Goal: Task Accomplishment & Management: Manage account settings

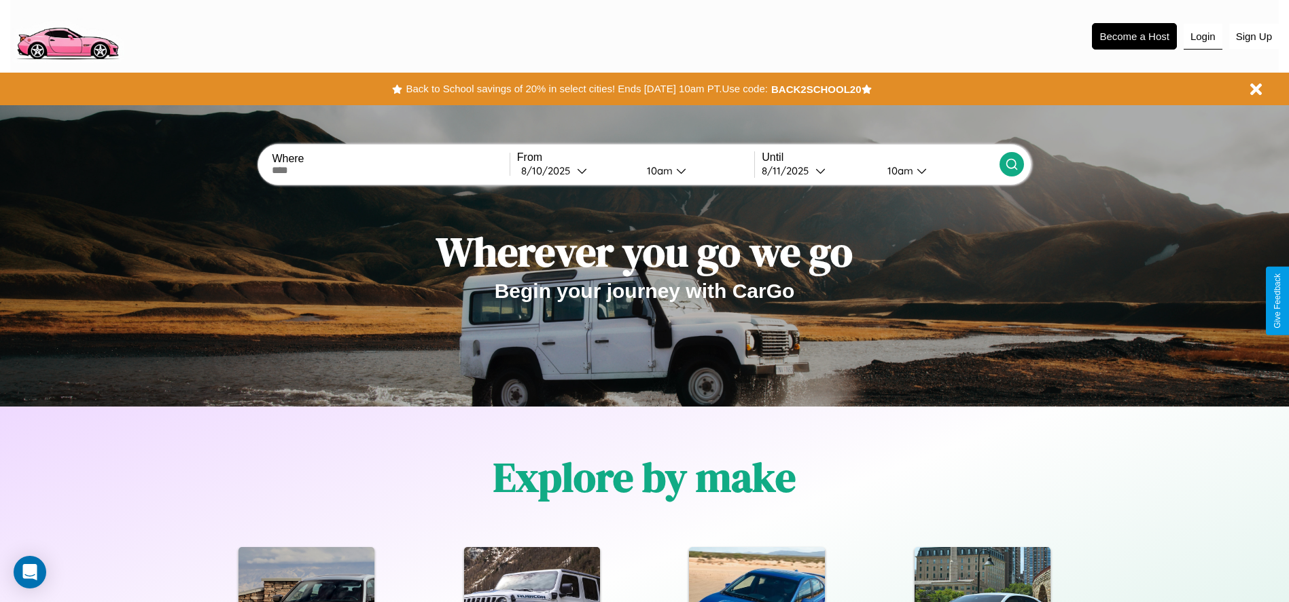
click at [1202, 36] on button "Login" at bounding box center [1202, 37] width 39 height 26
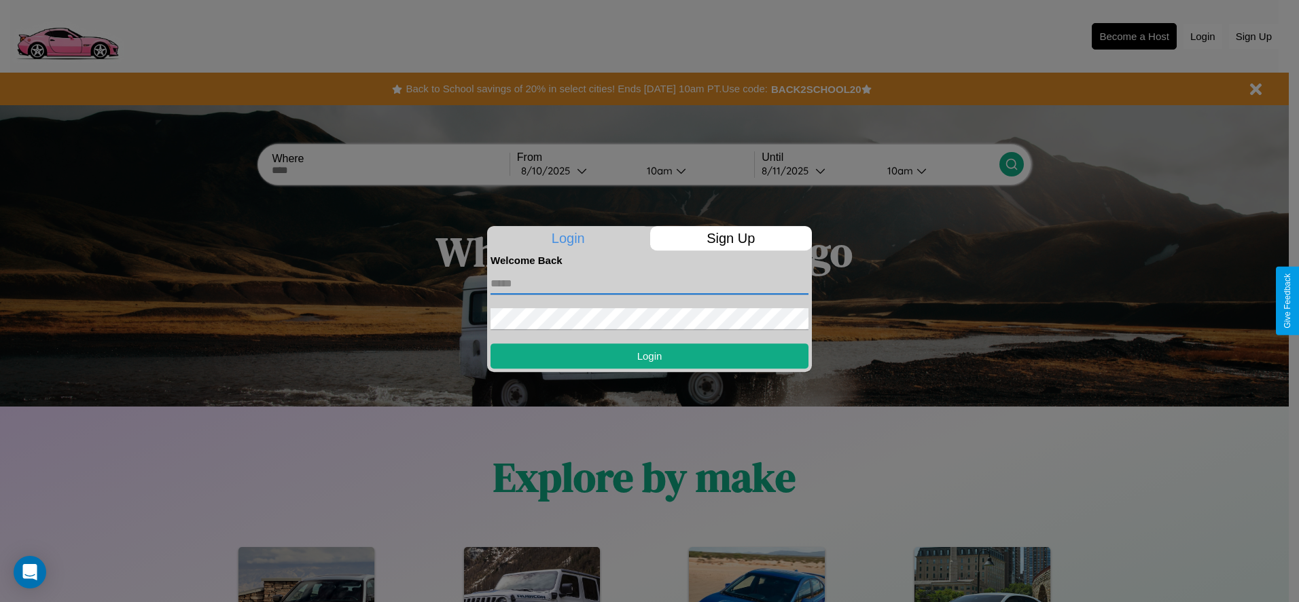
click at [649, 283] on input "text" at bounding box center [649, 284] width 318 height 22
type input "**********"
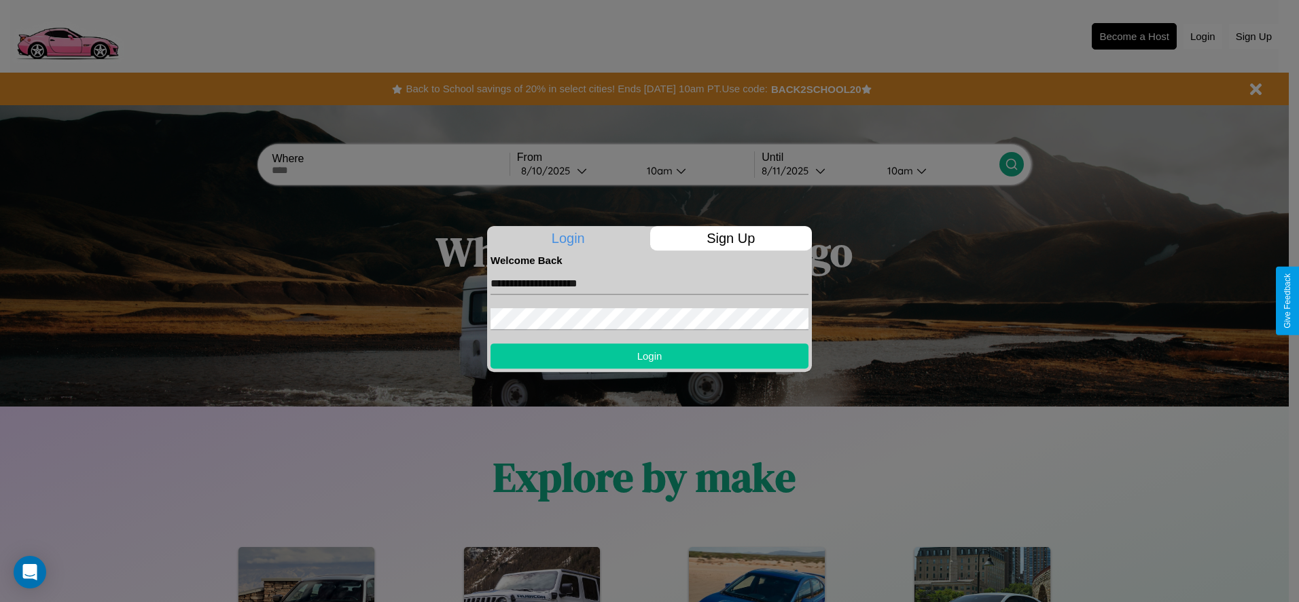
click at [649, 356] on button "Login" at bounding box center [649, 356] width 318 height 25
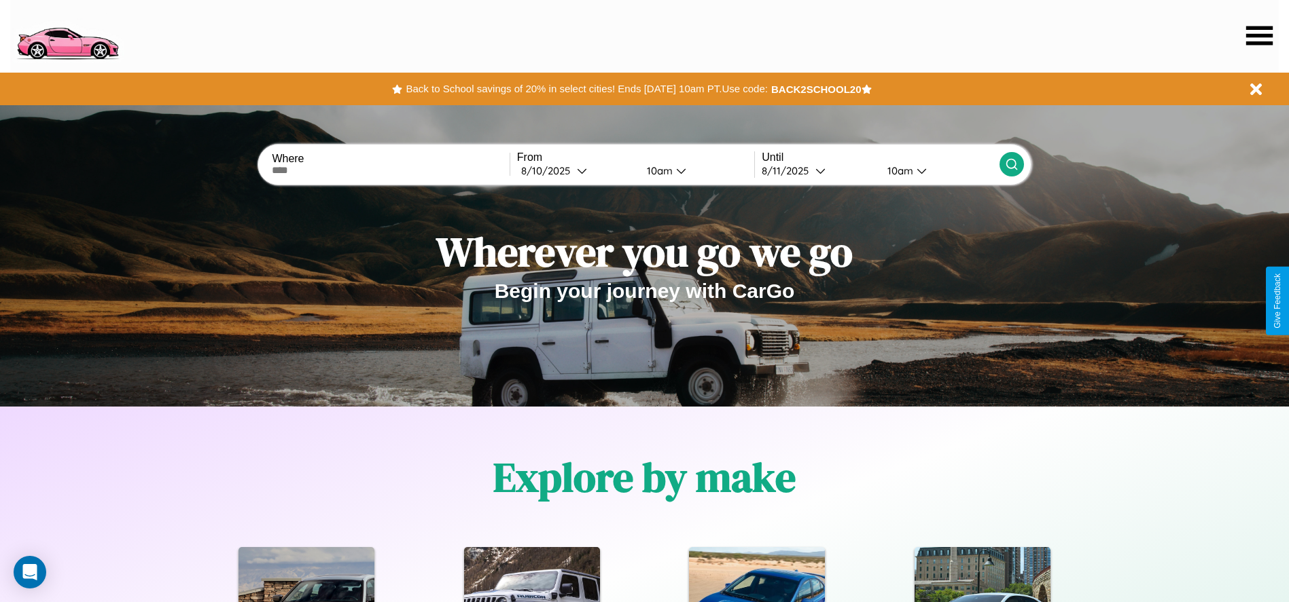
click at [1259, 35] on icon at bounding box center [1259, 35] width 26 height 19
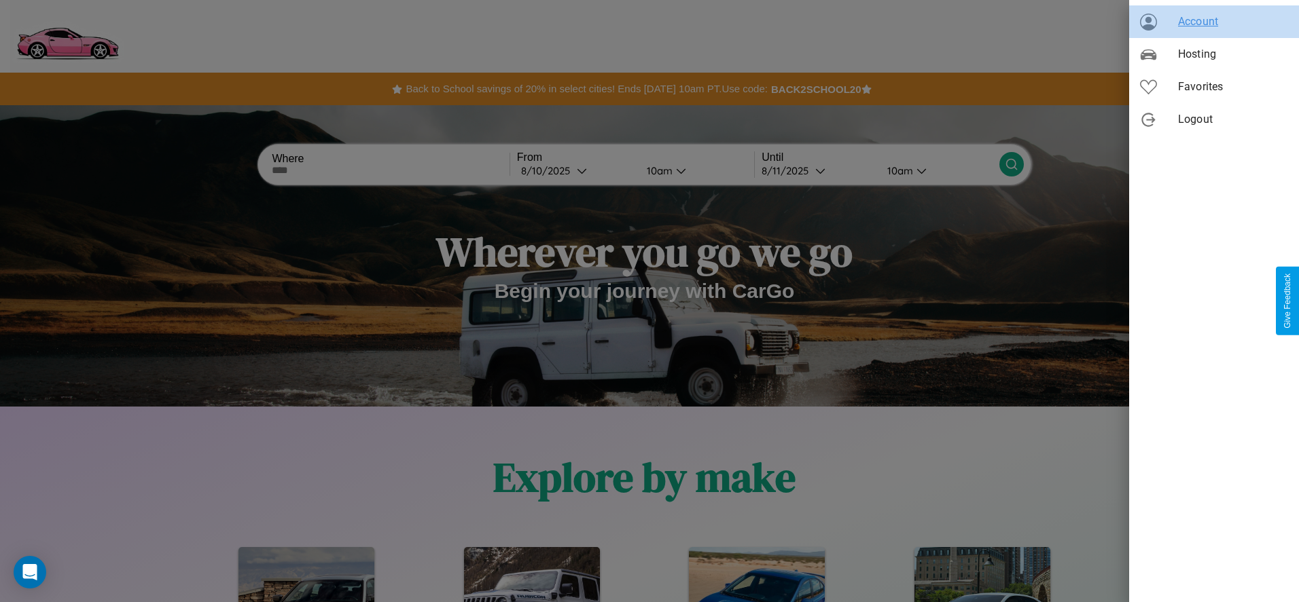
click at [1214, 22] on span "Account" at bounding box center [1233, 22] width 110 height 16
